Goal: Task Accomplishment & Management: Use online tool/utility

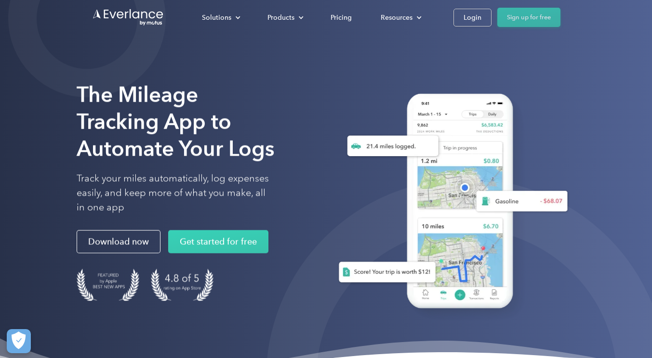
click at [531, 14] on link "Sign up for free" at bounding box center [529, 17] width 63 height 19
click at [530, 22] on link "Sign up for free" at bounding box center [529, 17] width 63 height 19
click at [481, 19] on link "Login" at bounding box center [473, 18] width 38 height 18
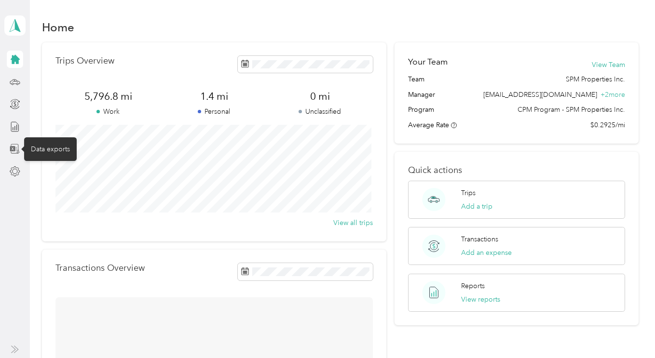
click at [14, 147] on icon at bounding box center [12, 148] width 5 height 5
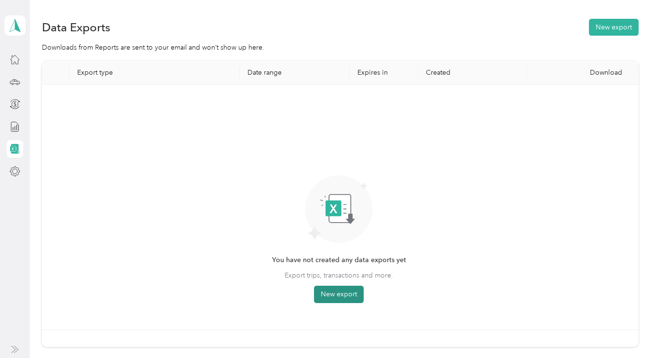
click at [335, 292] on button "New export" at bounding box center [339, 294] width 50 height 17
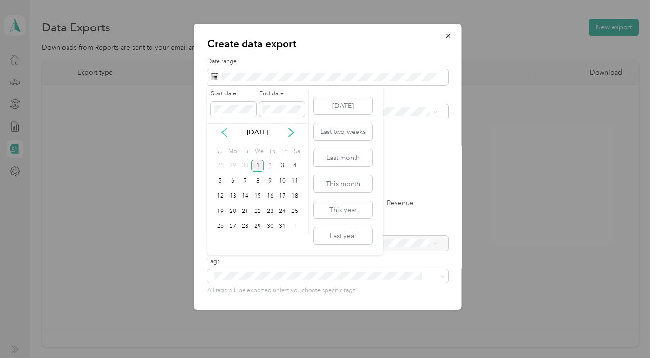
click at [224, 131] on icon at bounding box center [224, 132] width 5 height 9
click at [244, 200] on div "16" at bounding box center [245, 196] width 13 height 12
click at [245, 230] on div "30" at bounding box center [245, 227] width 13 height 12
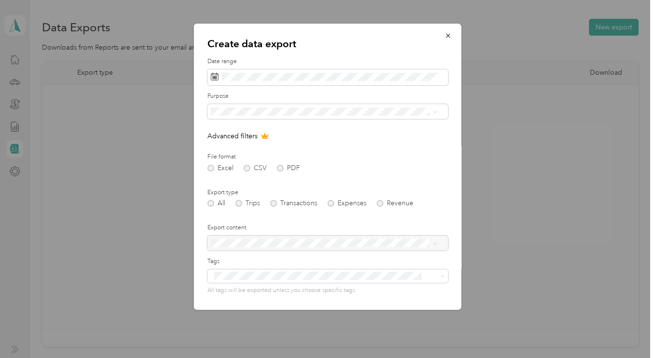
click at [234, 163] on li "SPM Properties Inc." at bounding box center [323, 157] width 233 height 17
click at [244, 165] on div "Excel CSV PDF" at bounding box center [327, 168] width 241 height 7
click at [278, 165] on div "Excel CSV PDF" at bounding box center [327, 168] width 241 height 7
